Goal: Task Accomplishment & Management: Manage account settings

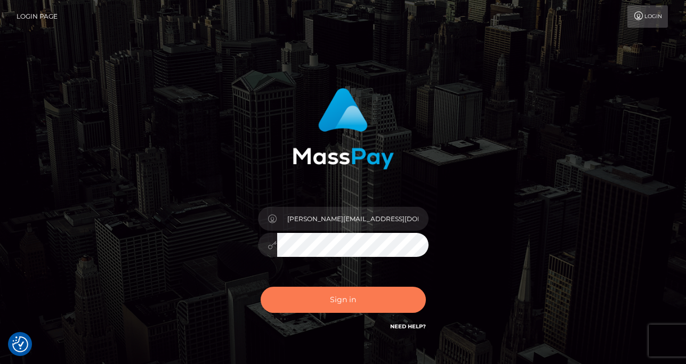
click at [328, 294] on button "Sign in" at bounding box center [343, 300] width 165 height 26
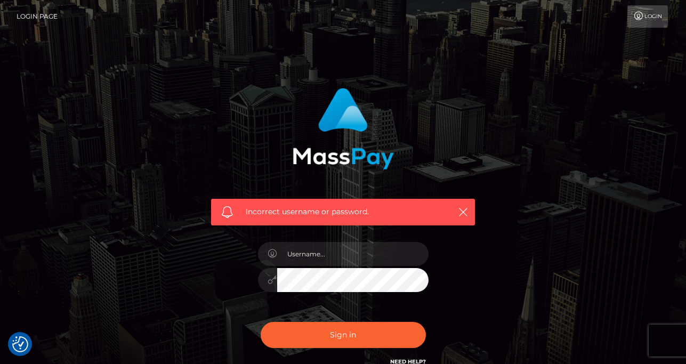
click at [408, 360] on link "Need Help?" at bounding box center [408, 361] width 36 height 7
click at [324, 251] on input "text" at bounding box center [352, 254] width 151 height 24
type input "[PERSON_NAME][EMAIL_ADDRESS][DOMAIN_NAME]"
click at [261, 322] on button "Sign in" at bounding box center [343, 335] width 165 height 26
click at [336, 254] on input "text" at bounding box center [352, 254] width 151 height 24
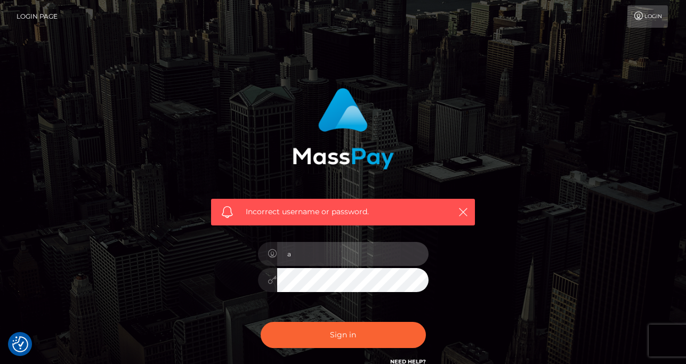
type input "a"
